Goal: Use online tool/utility: Utilize a website feature to perform a specific function

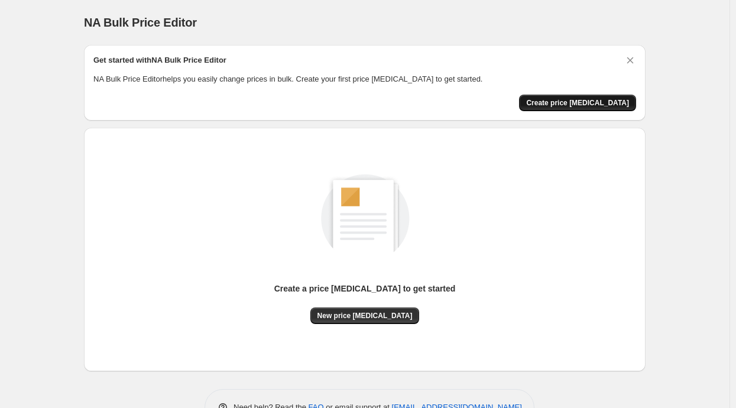
click at [559, 106] on span "Create price change job" at bounding box center [577, 102] width 103 height 9
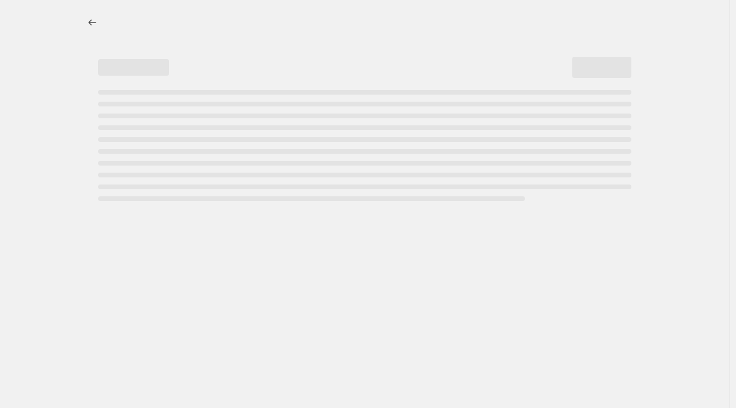
select select "percentage"
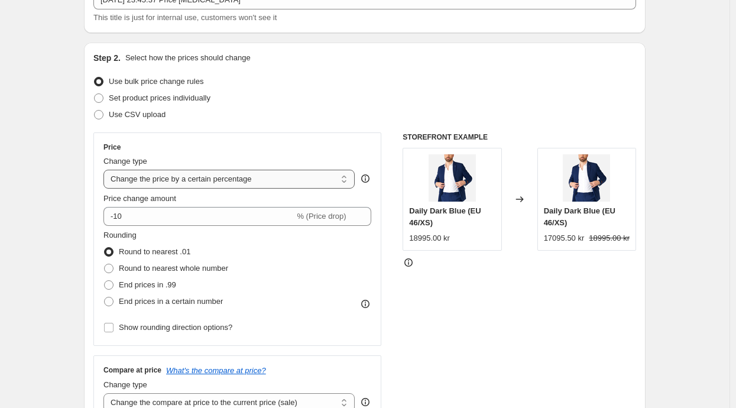
scroll to position [88, 0]
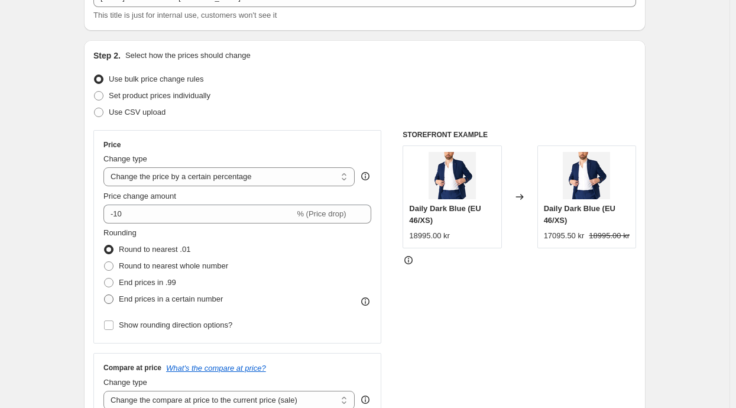
click at [135, 294] on span "End prices in a certain number" at bounding box center [171, 298] width 104 height 9
click at [105, 294] on input "End prices in a certain number" at bounding box center [104, 294] width 1 height 1
radio input "true"
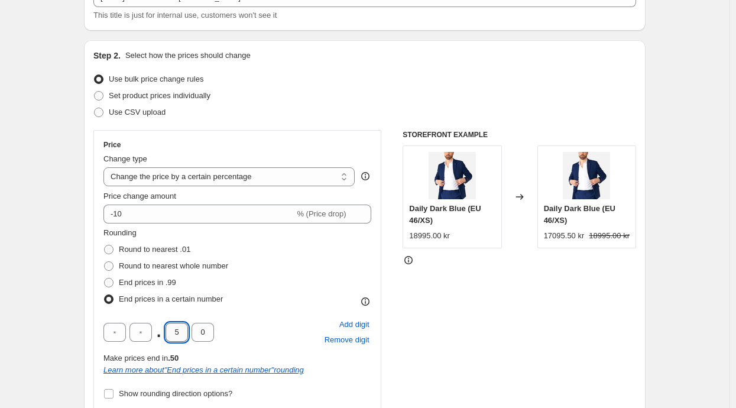
click at [183, 332] on input "5" at bounding box center [177, 332] width 22 height 19
click at [142, 332] on input "text" at bounding box center [140, 332] width 22 height 19
type input "5"
type input "0"
click at [174, 325] on input "0" at bounding box center [177, 332] width 22 height 19
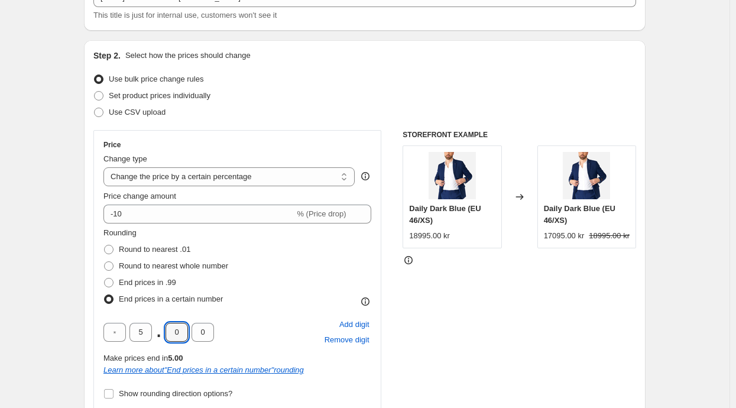
click at [131, 335] on div "5 . 0 0" at bounding box center [158, 332] width 111 height 19
click at [124, 335] on input "text" at bounding box center [114, 332] width 22 height 19
type input "9"
click at [228, 347] on div "9 5 . 0 0 Add digit Remove digit" at bounding box center [237, 332] width 268 height 31
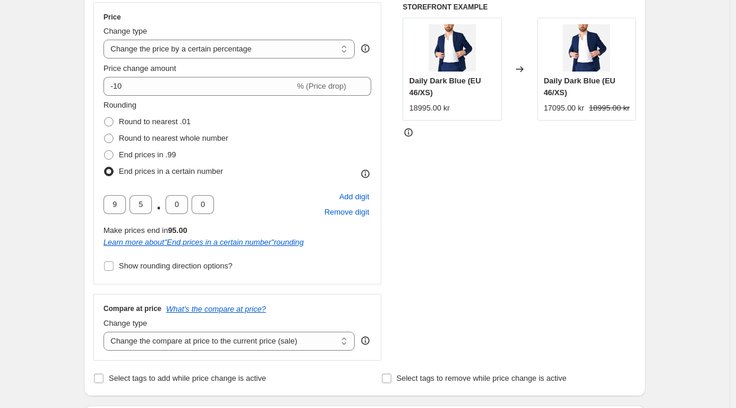
scroll to position [220, 0]
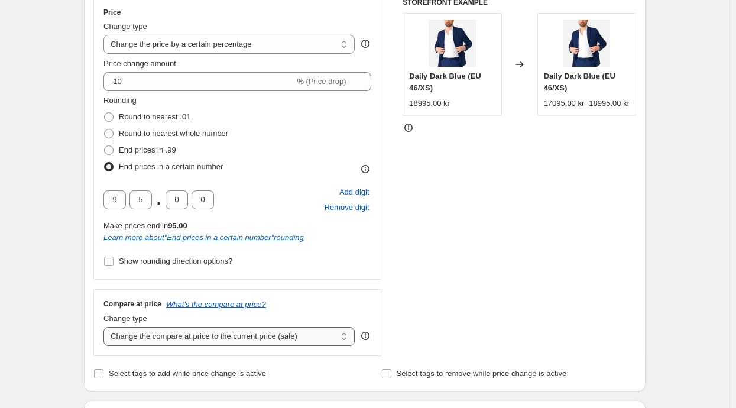
click at [202, 340] on select "Change the compare at price to the current price (sale) Change the compare at p…" at bounding box center [228, 336] width 251 height 19
click at [106, 327] on select "Change the compare at price to the current price (sale) Change the compare at p…" at bounding box center [228, 336] width 251 height 19
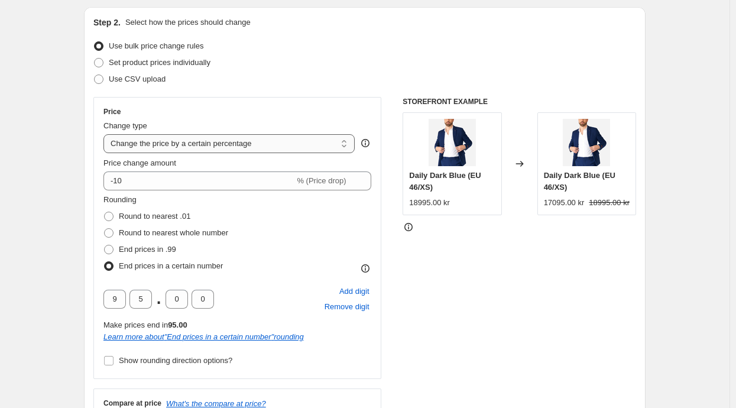
click at [226, 146] on select "Change the price to a certain amount Change the price by a certain amount Chang…" at bounding box center [228, 143] width 251 height 19
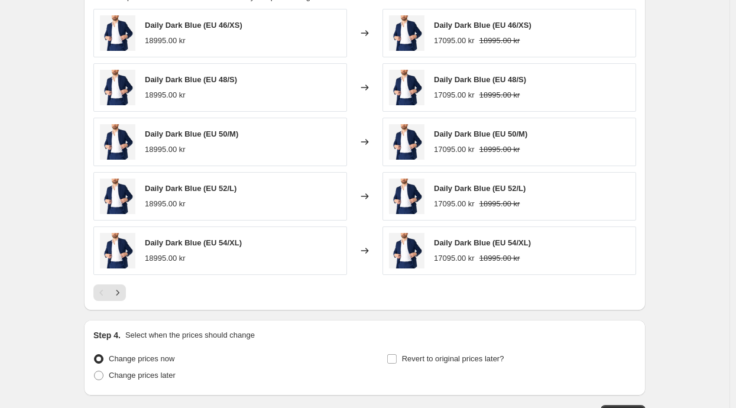
scroll to position [758, 0]
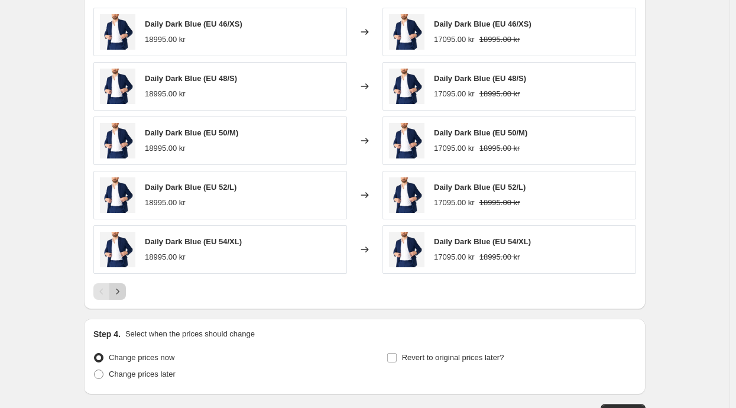
click at [118, 290] on icon "Next" at bounding box center [118, 292] width 12 height 12
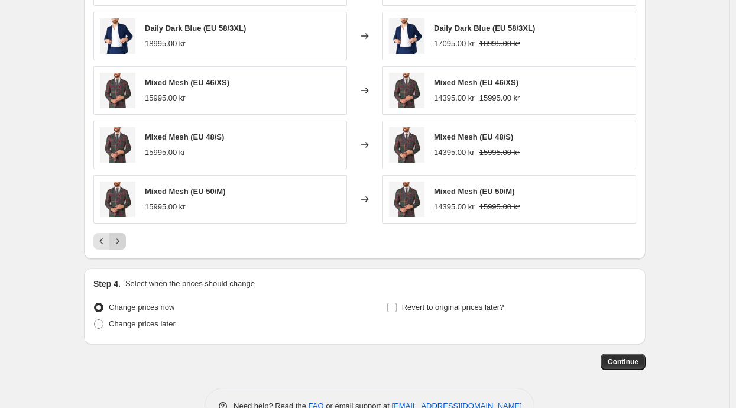
scroll to position [840, 0]
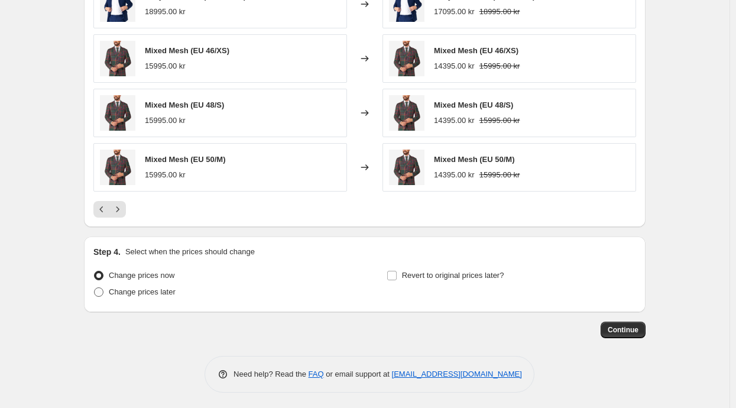
click at [114, 289] on span "Change prices later" at bounding box center [142, 291] width 67 height 9
click at [95, 288] on input "Change prices later" at bounding box center [94, 287] width 1 height 1
radio input "true"
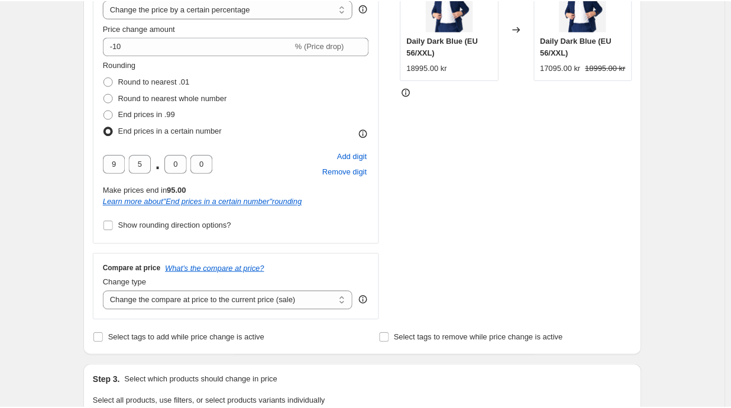
scroll to position [0, 0]
